Goal: Task Accomplishment & Management: Manage account settings

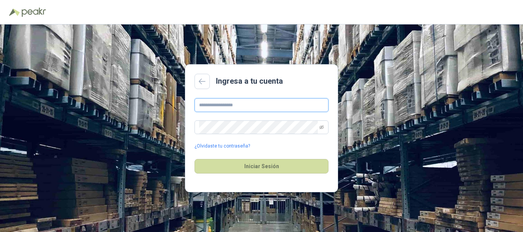
click at [236, 109] on input "text" at bounding box center [262, 105] width 134 height 14
type input "**********"
click at [320, 129] on icon "eye-invisible" at bounding box center [321, 127] width 5 height 5
click at [320, 129] on icon "eye" at bounding box center [321, 127] width 5 height 5
click at [221, 149] on link "¿Olvidaste tu contraseña?" at bounding box center [223, 146] width 56 height 7
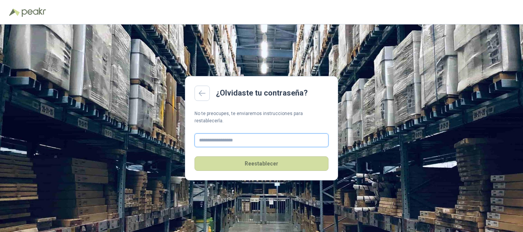
click at [237, 135] on input "text" at bounding box center [262, 141] width 134 height 14
type input "**********"
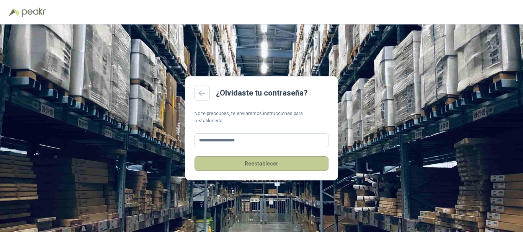
click at [272, 160] on button "Reestablecer" at bounding box center [262, 164] width 134 height 15
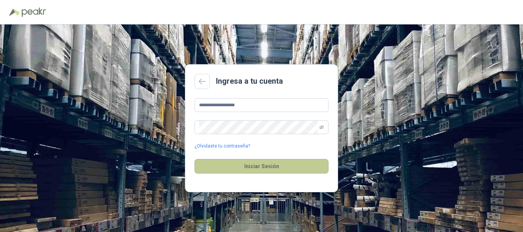
click at [273, 167] on button "Iniciar Sesión" at bounding box center [262, 166] width 134 height 15
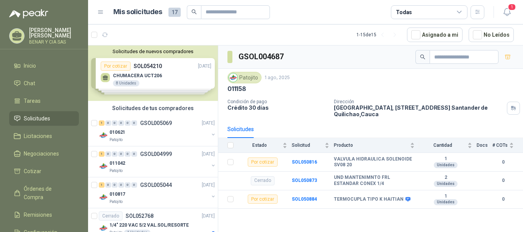
click at [141, 74] on div "Solicitudes de nuevos compradores Por cotizar SOL054210 [DATE] CHUMACERA UCT206…" at bounding box center [153, 74] width 130 height 56
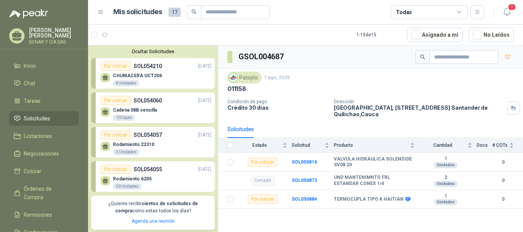
click at [151, 77] on p "CHUMACERA UCT206" at bounding box center [137, 75] width 49 height 5
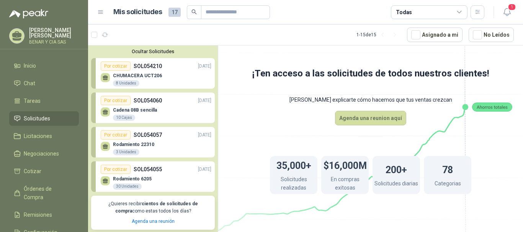
click at [116, 67] on div "Por cotizar" at bounding box center [116, 66] width 30 height 9
click at [172, 77] on div "CHUMACERA UCT206 8 Unidades" at bounding box center [156, 79] width 111 height 16
click at [161, 109] on div "Cadena 08B sencilla  10 Cajas" at bounding box center [156, 113] width 111 height 16
click at [123, 83] on div "8 Unidades" at bounding box center [126, 83] width 26 height 6
click at [45, 119] on span "Solicitudes" at bounding box center [37, 118] width 26 height 8
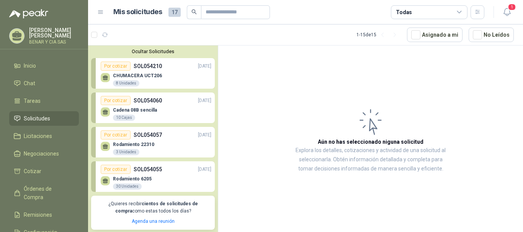
click at [46, 119] on span "Solicitudes" at bounding box center [37, 118] width 26 height 8
click at [143, 101] on p "SOL054060" at bounding box center [148, 100] width 28 height 8
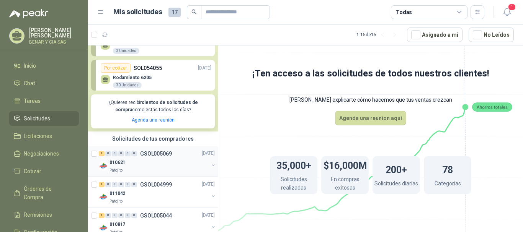
scroll to position [115, 0]
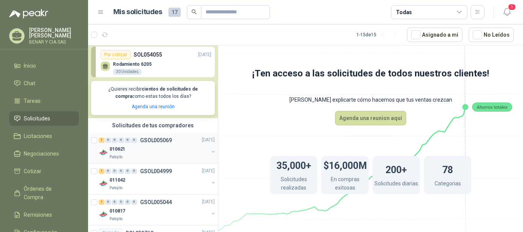
click at [123, 150] on p "010621" at bounding box center [118, 149] width 16 height 7
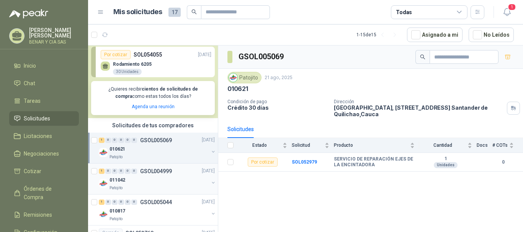
click at [117, 181] on p "011042" at bounding box center [118, 180] width 16 height 7
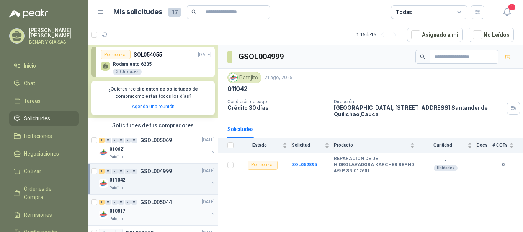
click at [121, 212] on p "010817" at bounding box center [118, 211] width 16 height 7
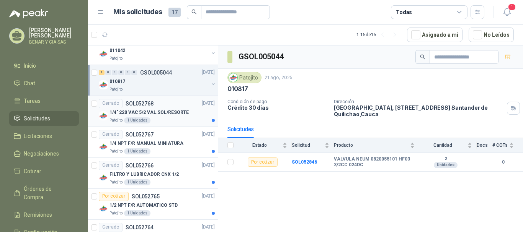
scroll to position [268, 0]
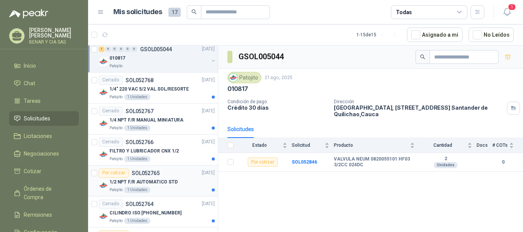
click at [120, 174] on div "Por cotizar" at bounding box center [114, 173] width 30 height 9
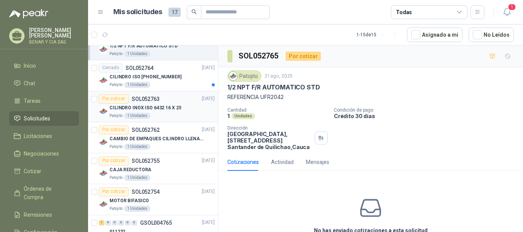
scroll to position [421, 0]
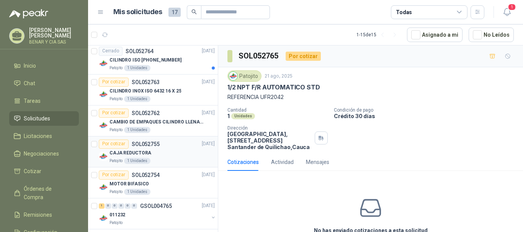
click at [123, 152] on p "CAJA REDUCTORA" at bounding box center [131, 153] width 42 height 7
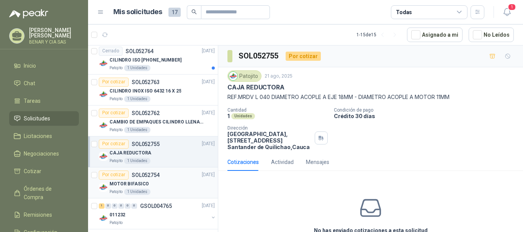
click at [119, 177] on div "Por cotizar" at bounding box center [114, 175] width 30 height 9
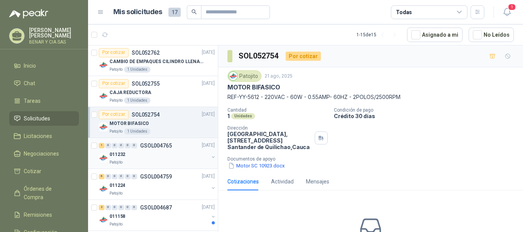
scroll to position [489, 0]
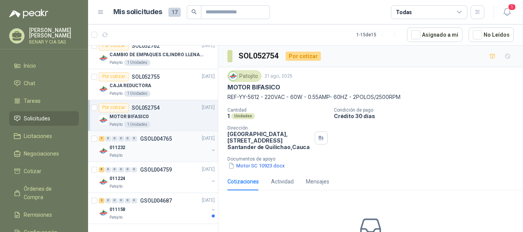
click at [118, 147] on p "011232" at bounding box center [118, 147] width 16 height 7
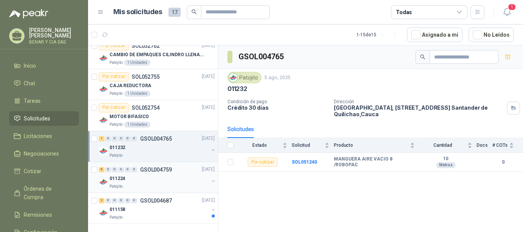
click at [121, 178] on p "011224" at bounding box center [118, 178] width 16 height 7
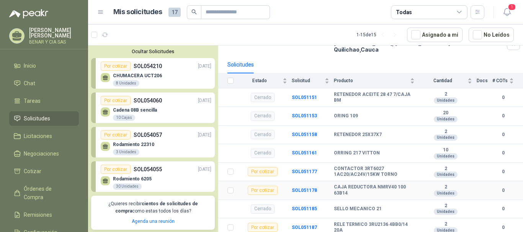
click at [267, 193] on div "Por cotizar" at bounding box center [263, 190] width 30 height 9
click at [276, 192] on div "Por cotizar" at bounding box center [263, 190] width 30 height 9
click at [304, 191] on b "SOL051178" at bounding box center [304, 190] width 25 height 5
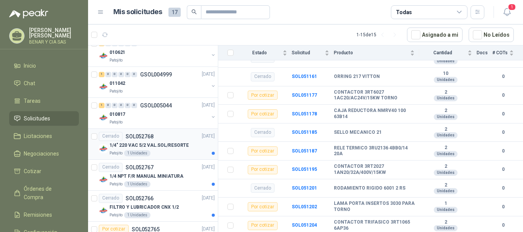
scroll to position [230, 0]
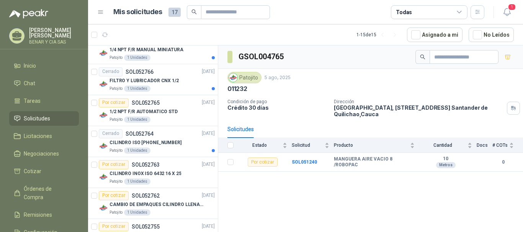
scroll to position [345, 0]
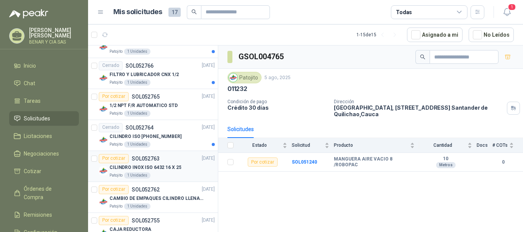
click at [116, 159] on div "Por cotizar" at bounding box center [114, 158] width 30 height 9
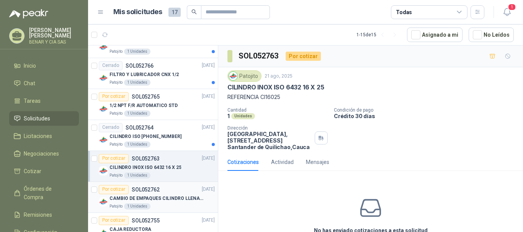
click at [116, 191] on div "Por cotizar" at bounding box center [114, 189] width 30 height 9
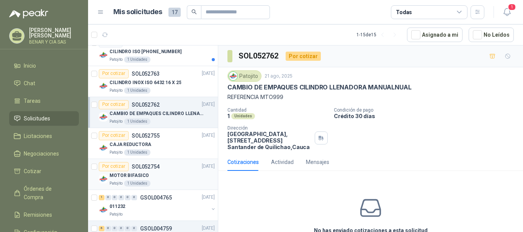
scroll to position [459, 0]
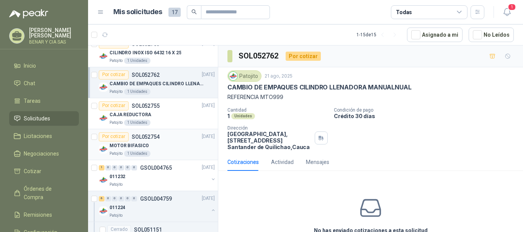
click at [113, 137] on div "Por cotizar" at bounding box center [114, 136] width 30 height 9
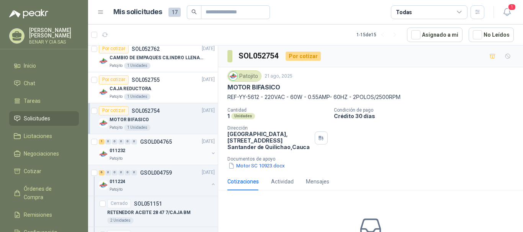
scroll to position [498, 0]
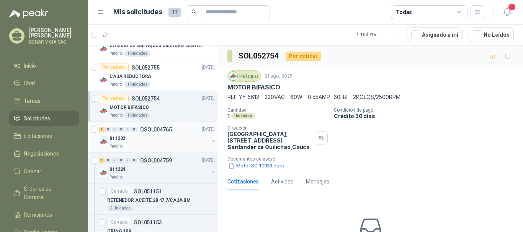
click at [120, 141] on p "011232" at bounding box center [118, 138] width 16 height 7
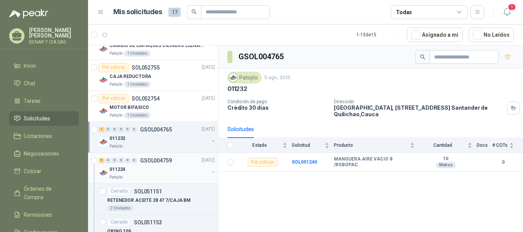
click at [123, 172] on p "011224" at bounding box center [118, 169] width 16 height 7
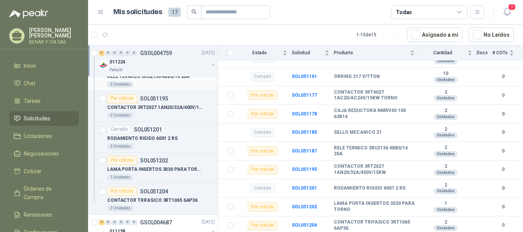
scroll to position [861, 0]
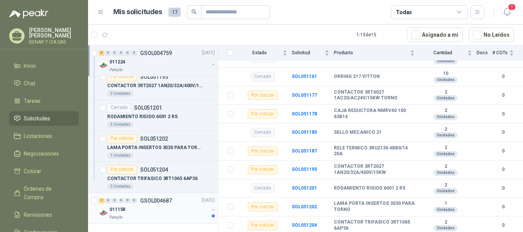
click at [113, 208] on p "011158" at bounding box center [118, 209] width 16 height 7
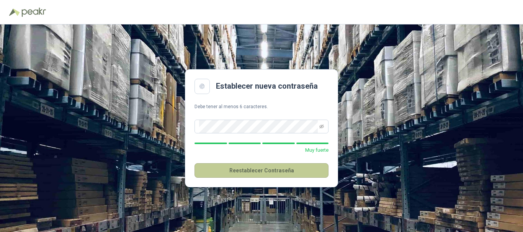
click at [279, 170] on button "Reestablecer Contraseña" at bounding box center [262, 170] width 134 height 15
